Goal: Transaction & Acquisition: Purchase product/service

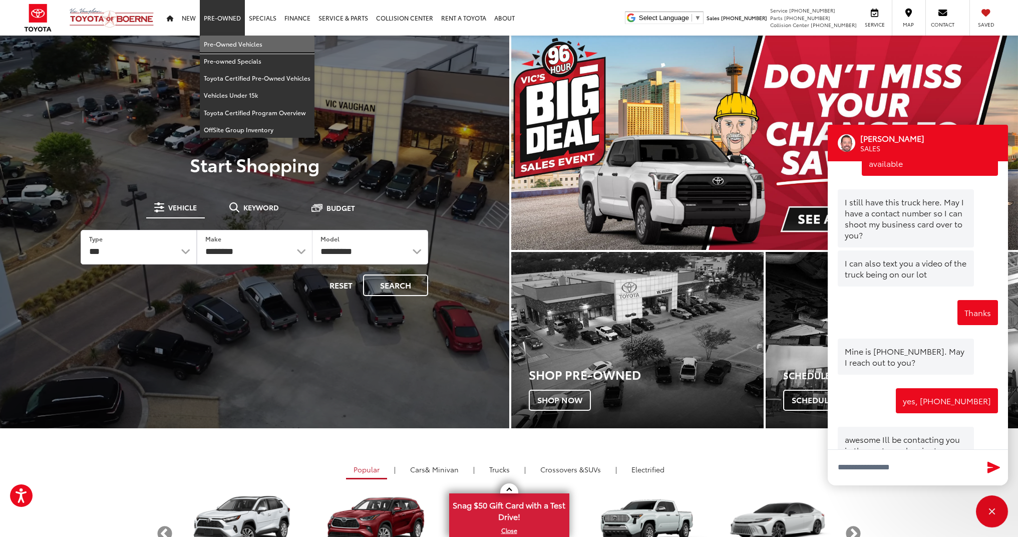
click at [219, 43] on link "Pre-Owned Vehicles" at bounding box center [257, 44] width 115 height 17
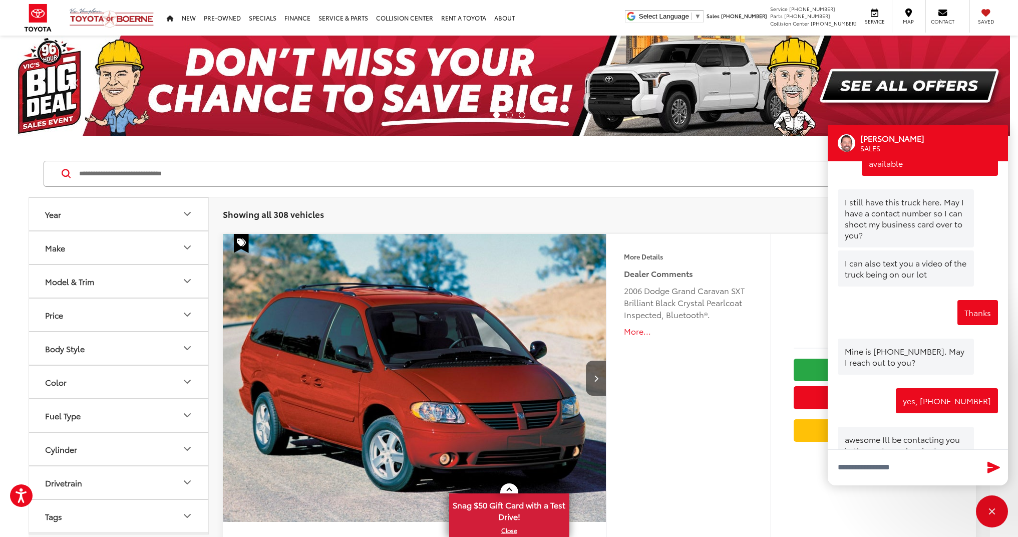
click at [145, 174] on input "Search by Make, Model, or Keyword" at bounding box center [495, 174] width 834 height 24
click at [186, 283] on icon "Model & Trim" at bounding box center [187, 281] width 12 height 12
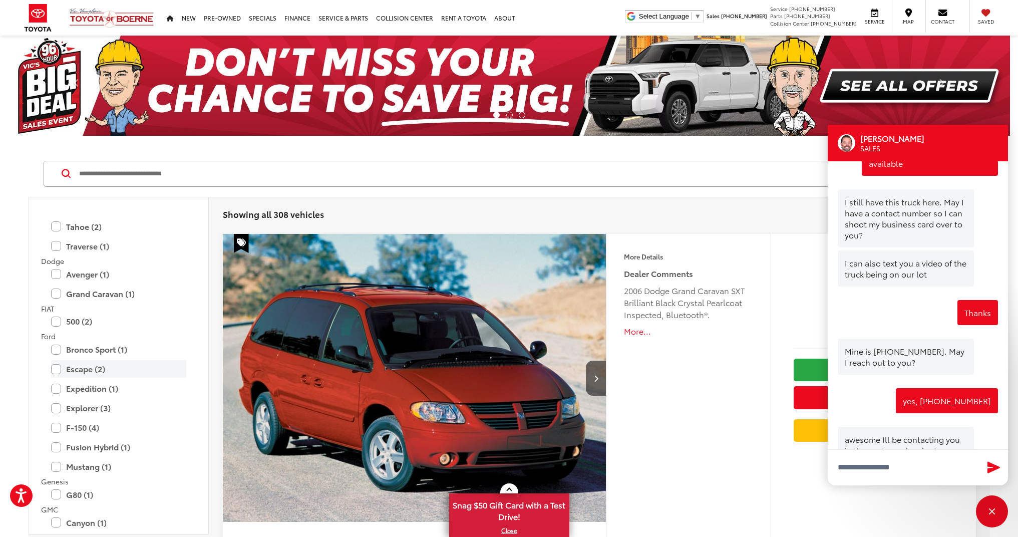
scroll to position [531, 0]
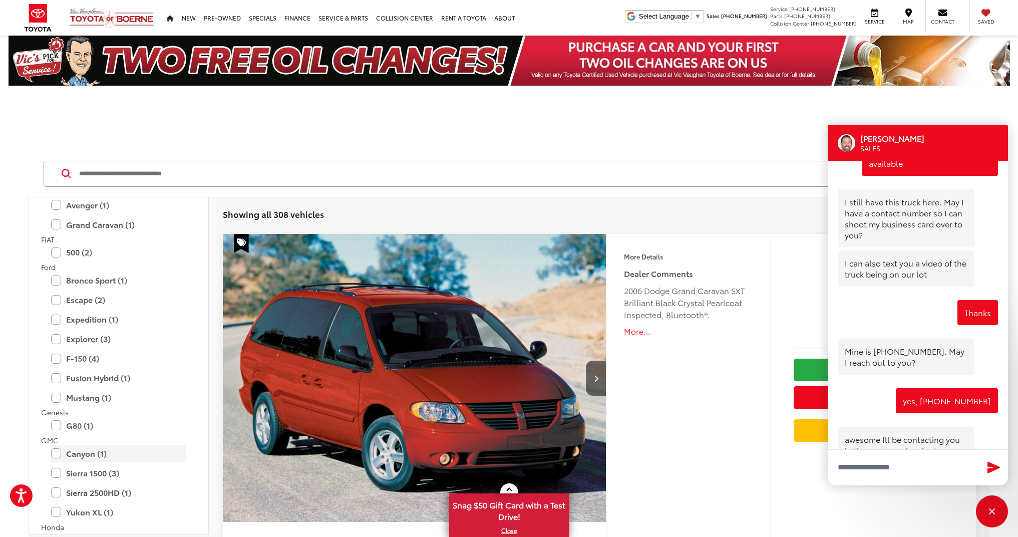
click at [55, 446] on label "Canyon (1)" at bounding box center [118, 454] width 135 height 18
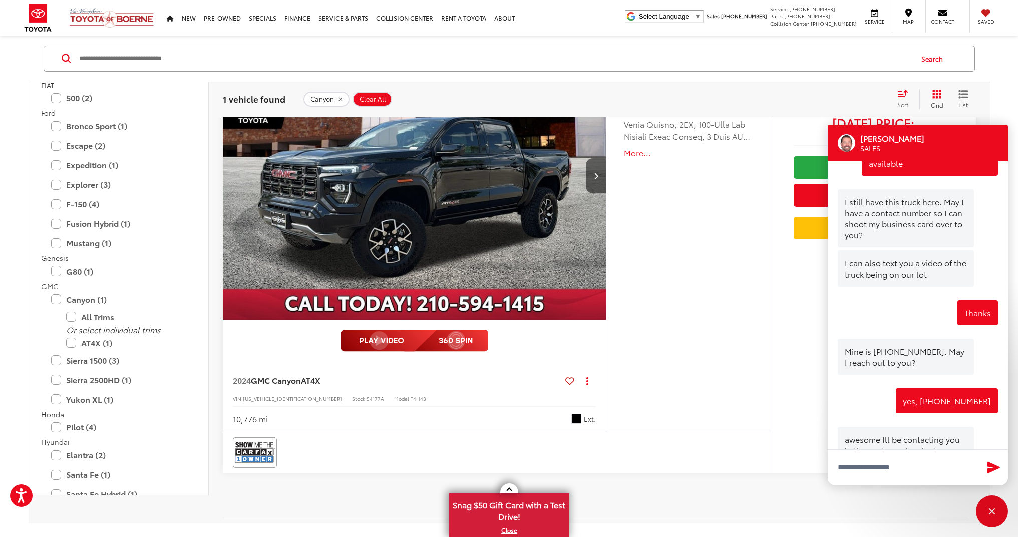
scroll to position [137, 0]
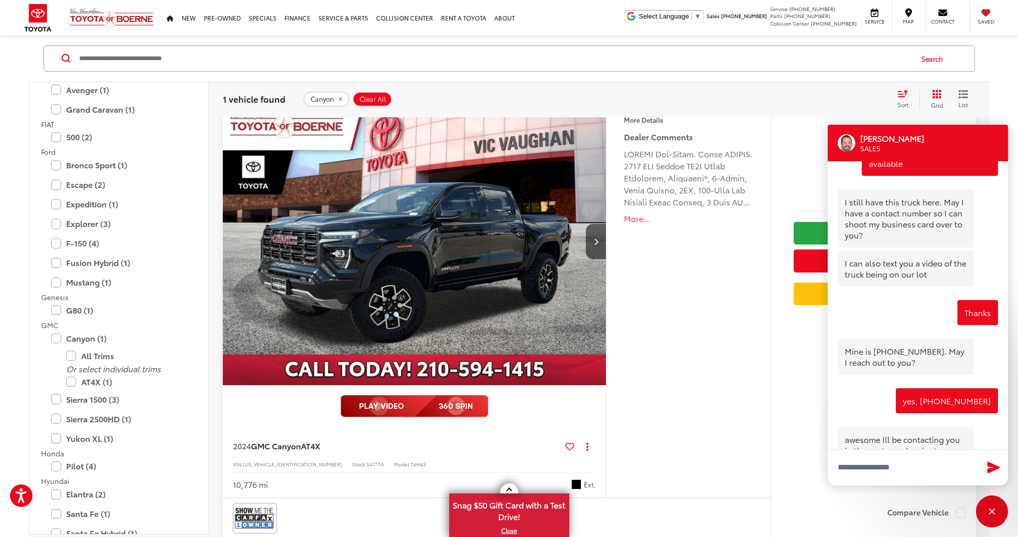
click at [637, 214] on button "More..." at bounding box center [688, 219] width 129 height 12
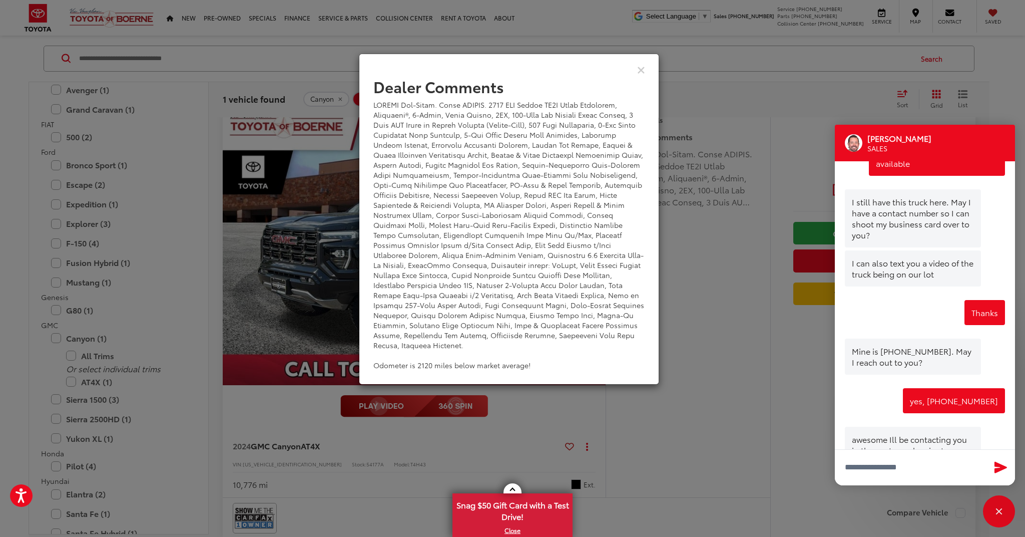
click at [709, 344] on div "Dealer Comments Odometer is 2120 miles below market average!" at bounding box center [512, 268] width 1025 height 537
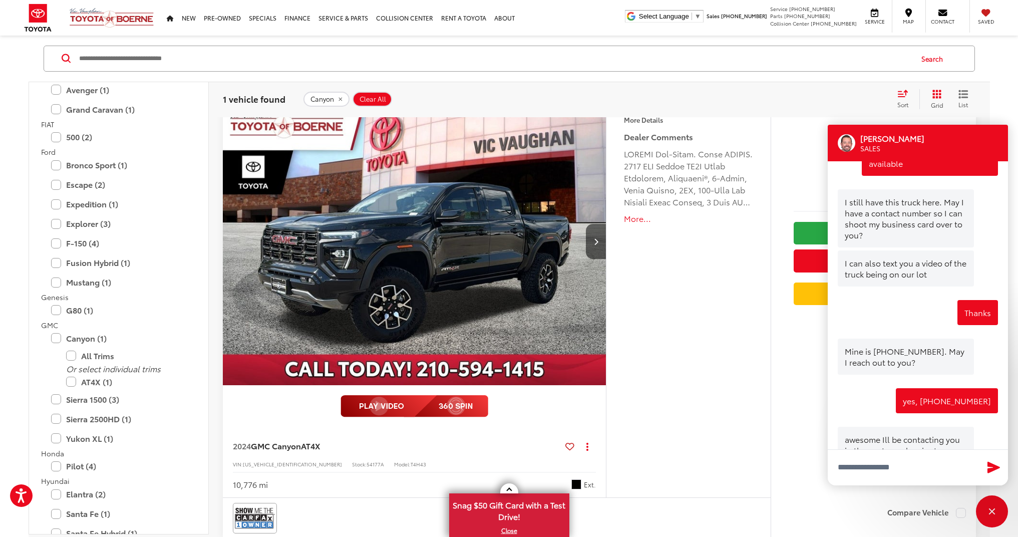
click at [427, 279] on img "2024 GMC Canyon AT4X 0" at bounding box center [414, 241] width 385 height 289
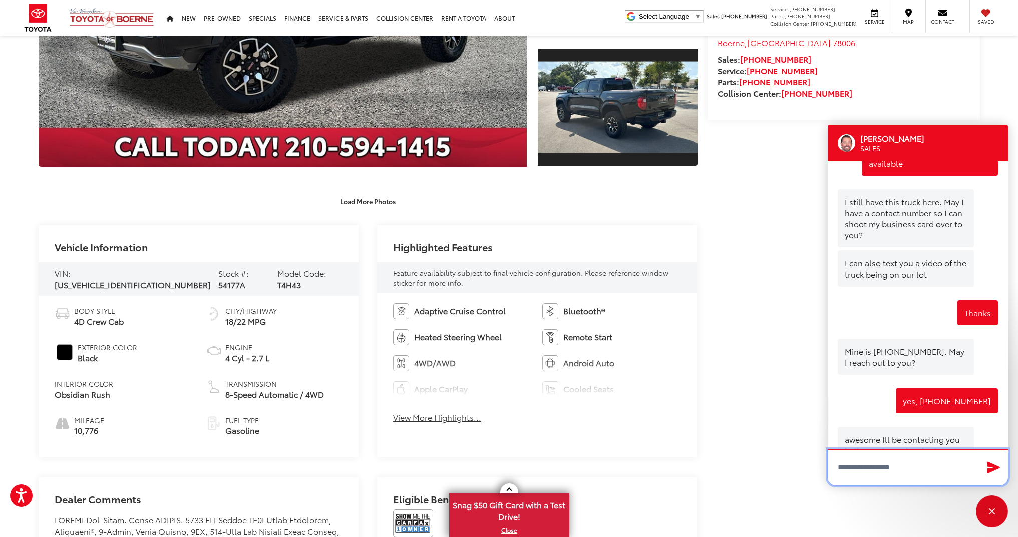
scroll to position [408, 0]
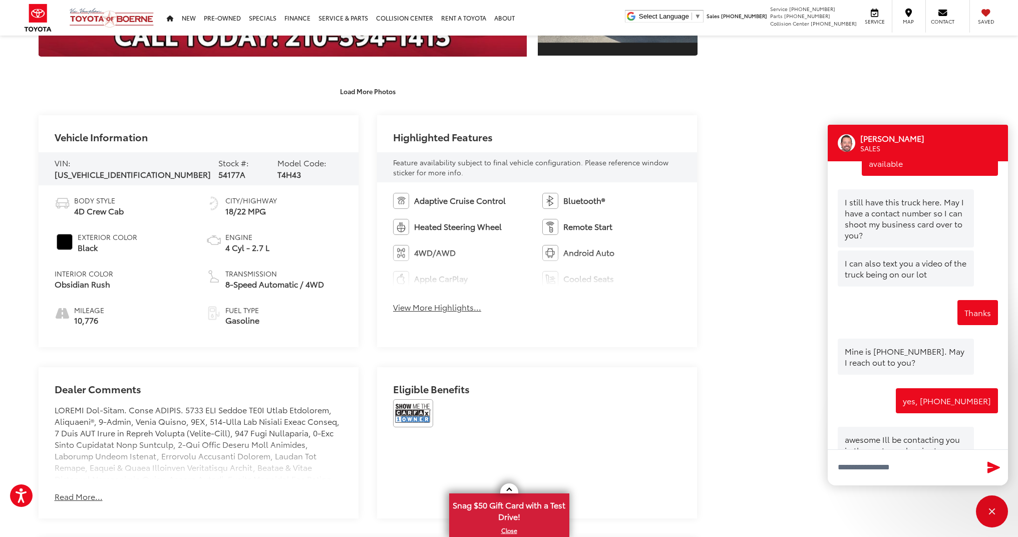
click at [438, 309] on button "View More Highlights..." at bounding box center [437, 307] width 88 height 12
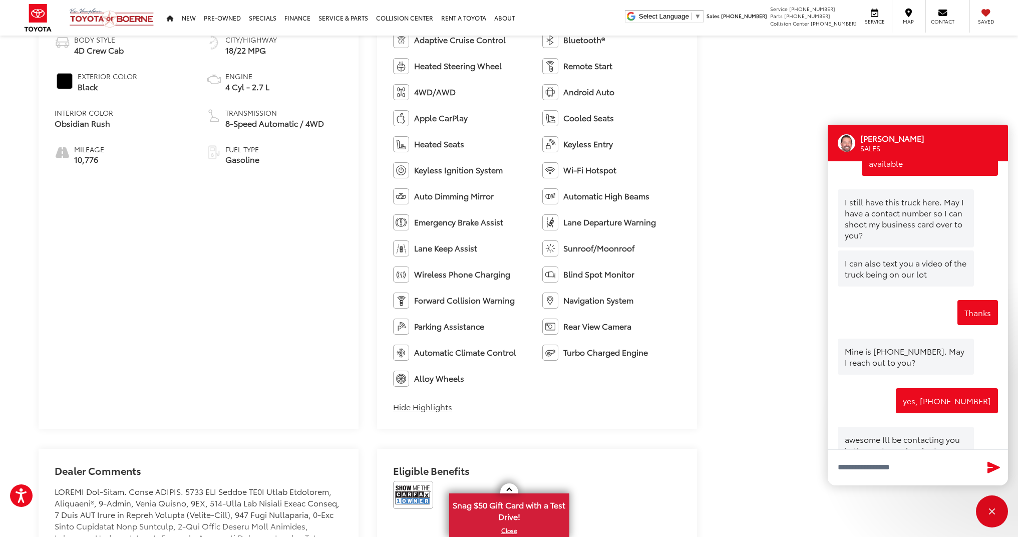
scroll to position [686, 0]
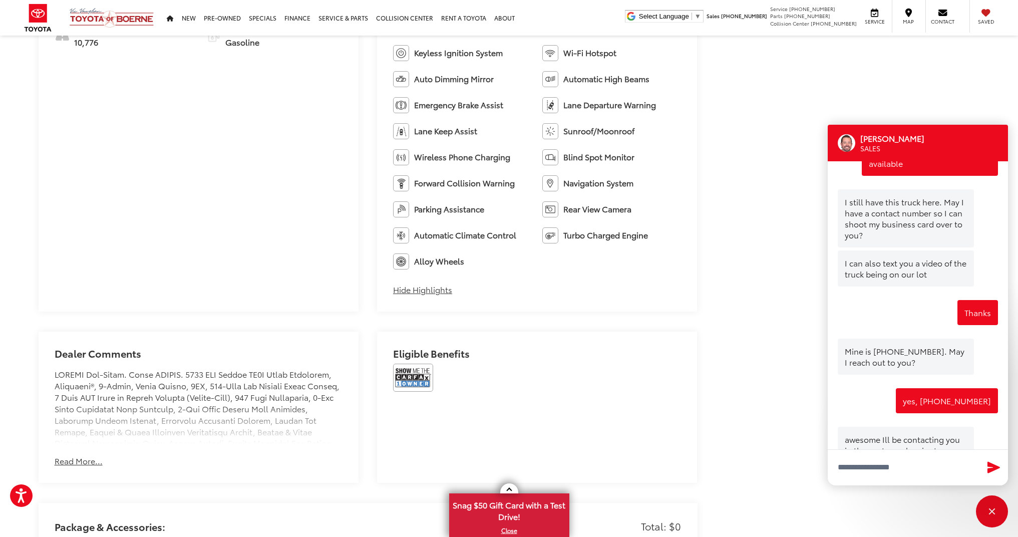
click at [76, 461] on button "Read More..." at bounding box center [79, 461] width 48 height 12
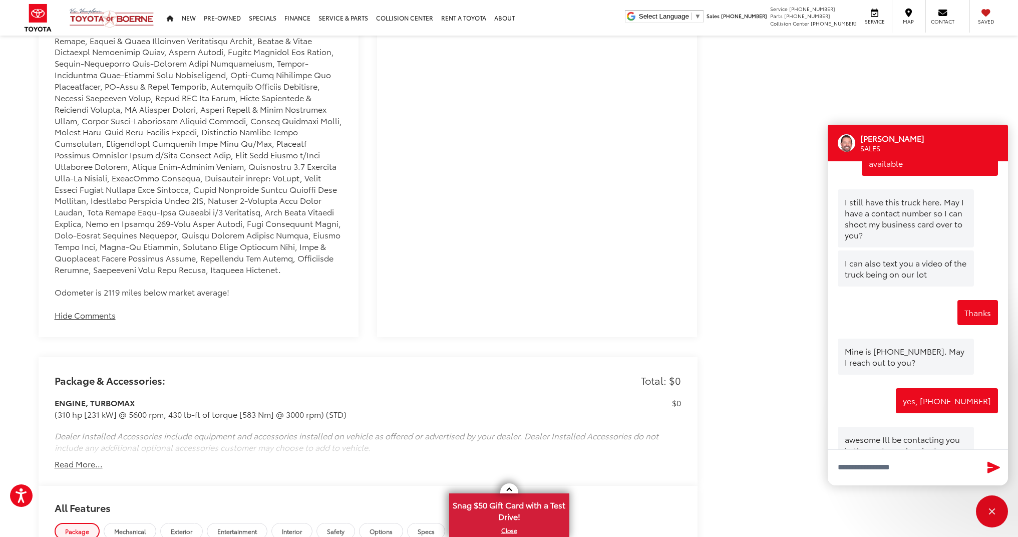
scroll to position [1094, 0]
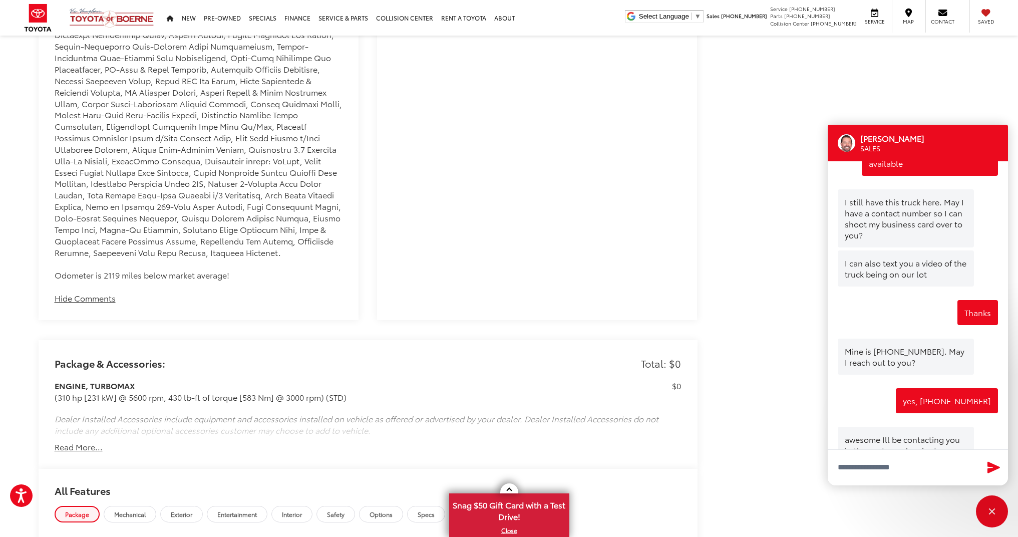
click at [74, 441] on button "Read More..." at bounding box center [79, 447] width 48 height 12
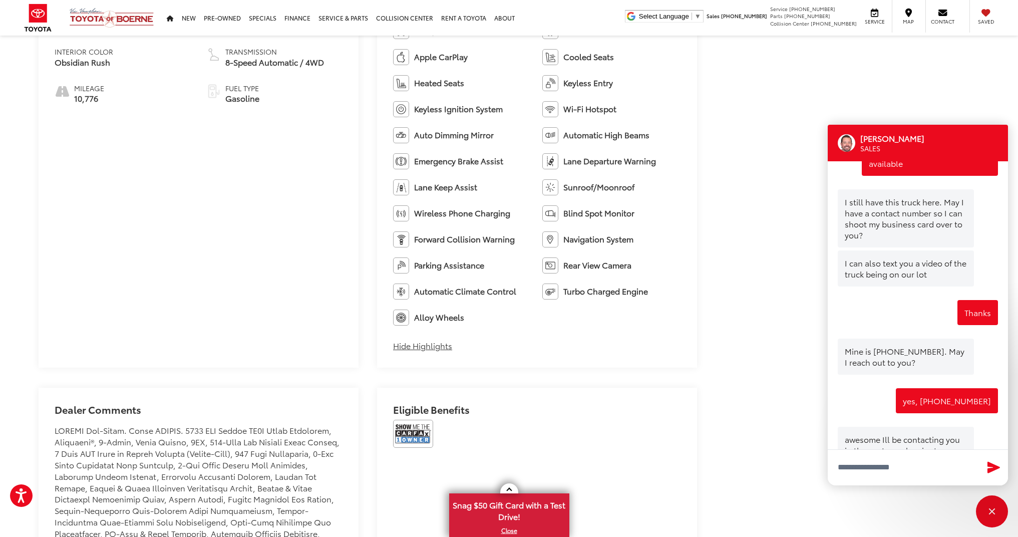
scroll to position [666, 0]
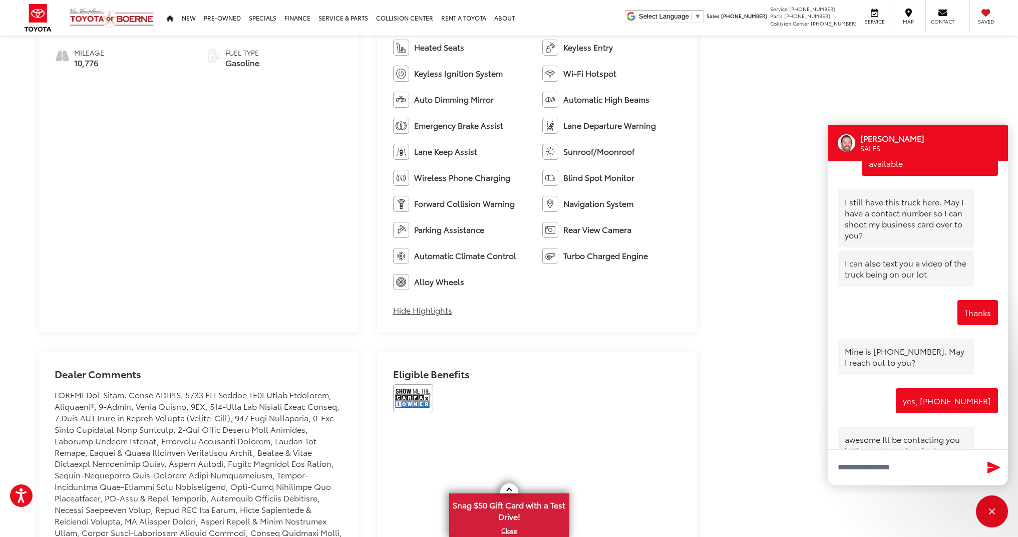
click at [421, 401] on img at bounding box center [413, 398] width 40 height 28
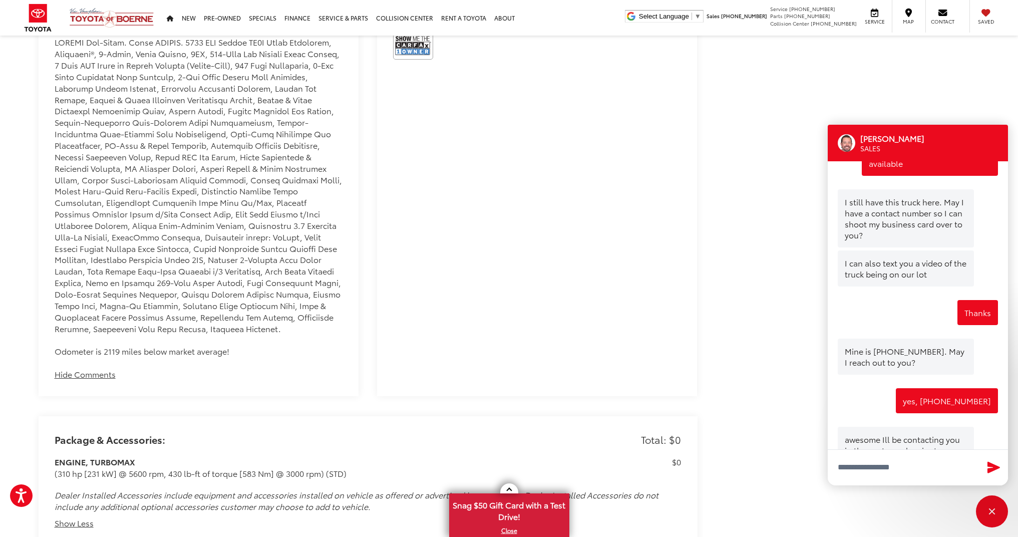
scroll to position [1004, 0]
